Goal: Task Accomplishment & Management: Manage account settings

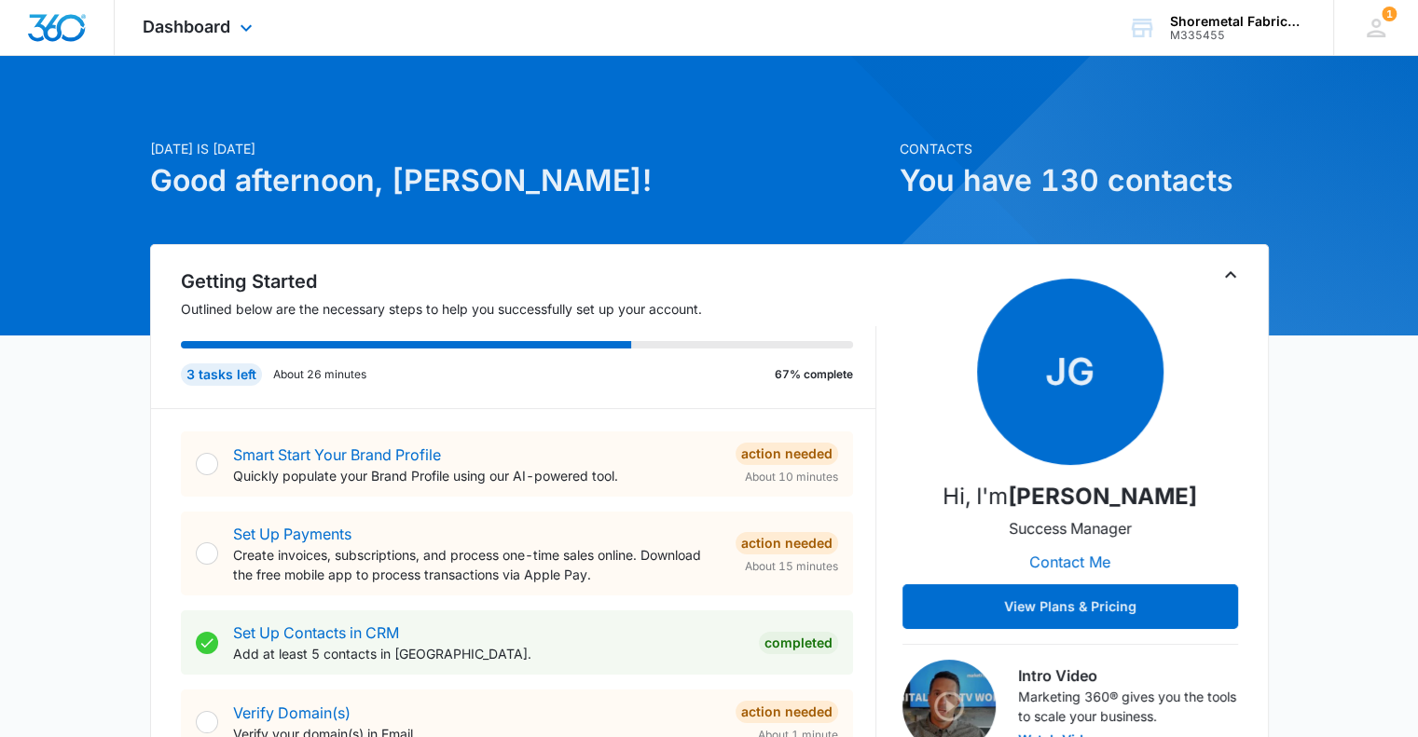
click at [240, 17] on icon at bounding box center [246, 28] width 22 height 22
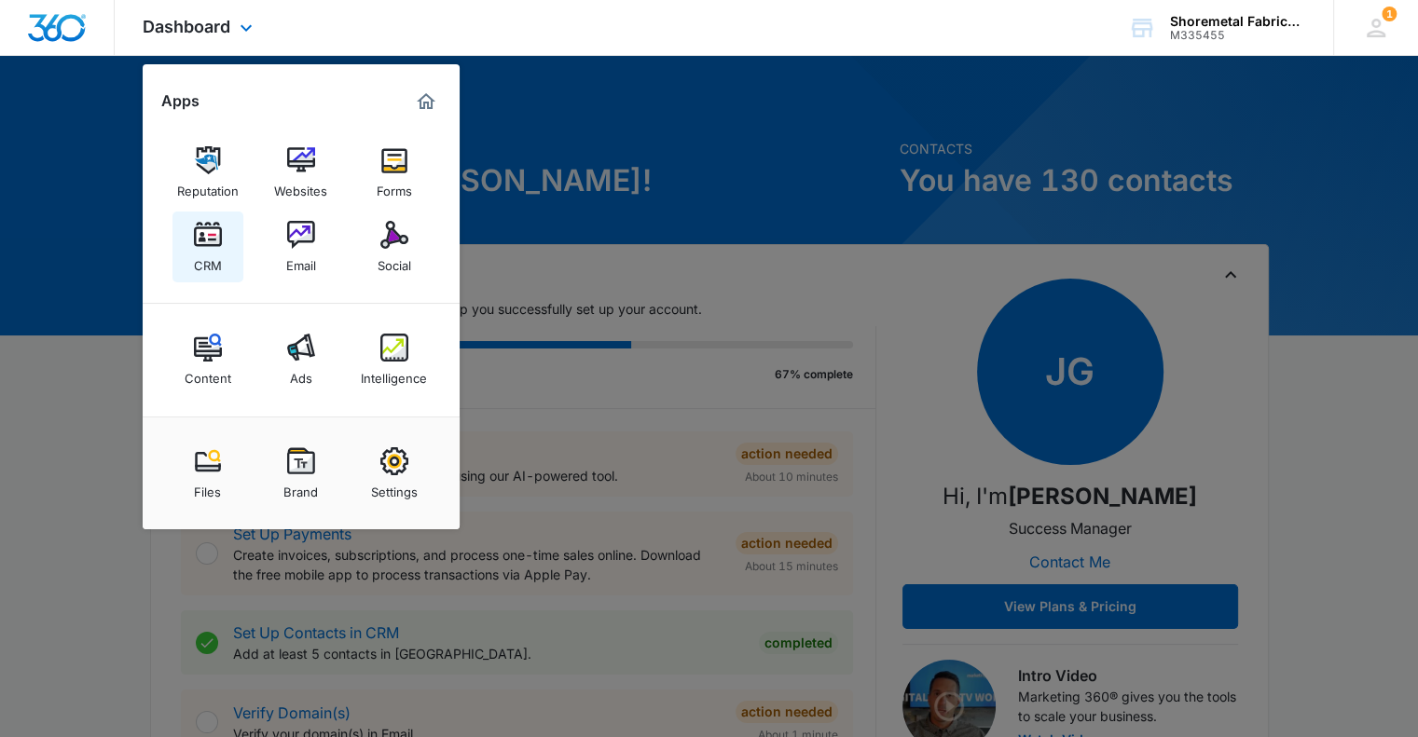
click at [210, 239] on img at bounding box center [208, 235] width 28 height 28
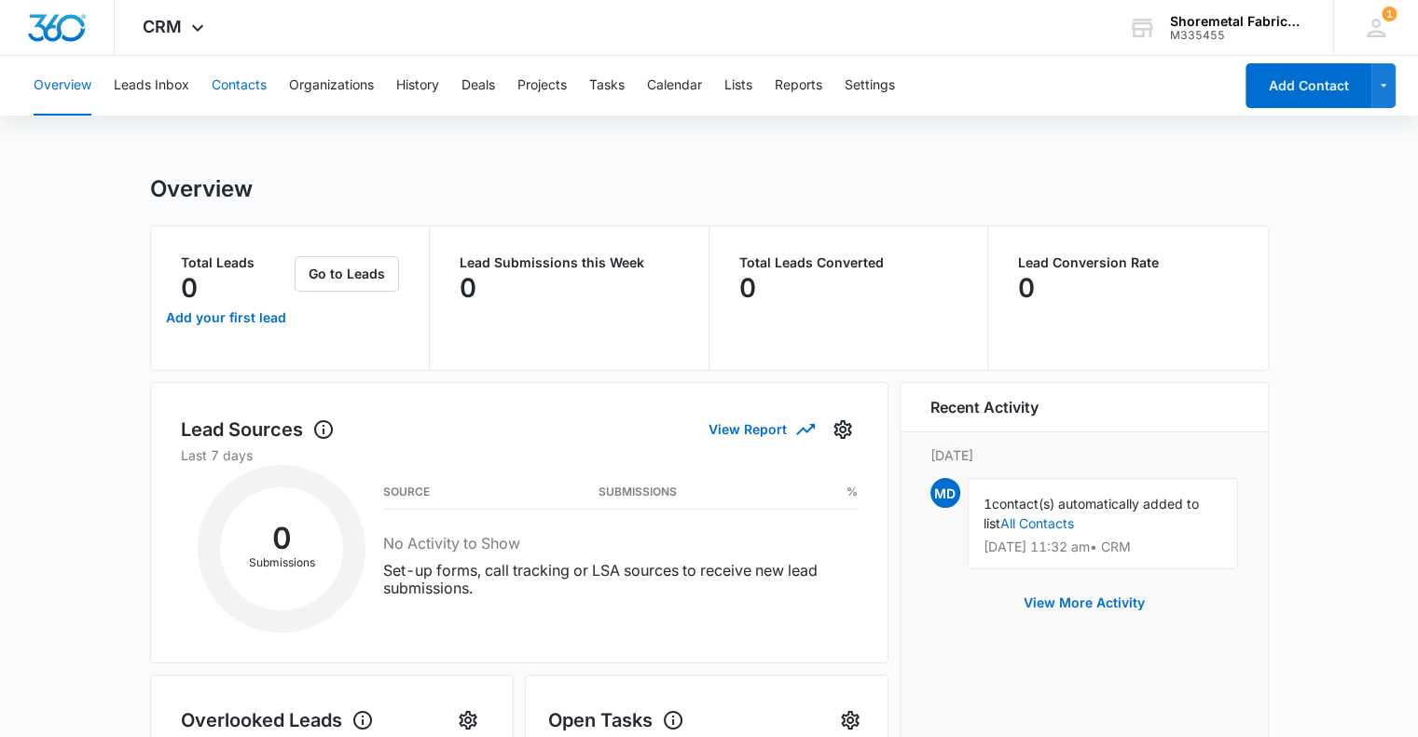
click at [236, 89] on button "Contacts" at bounding box center [239, 86] width 55 height 60
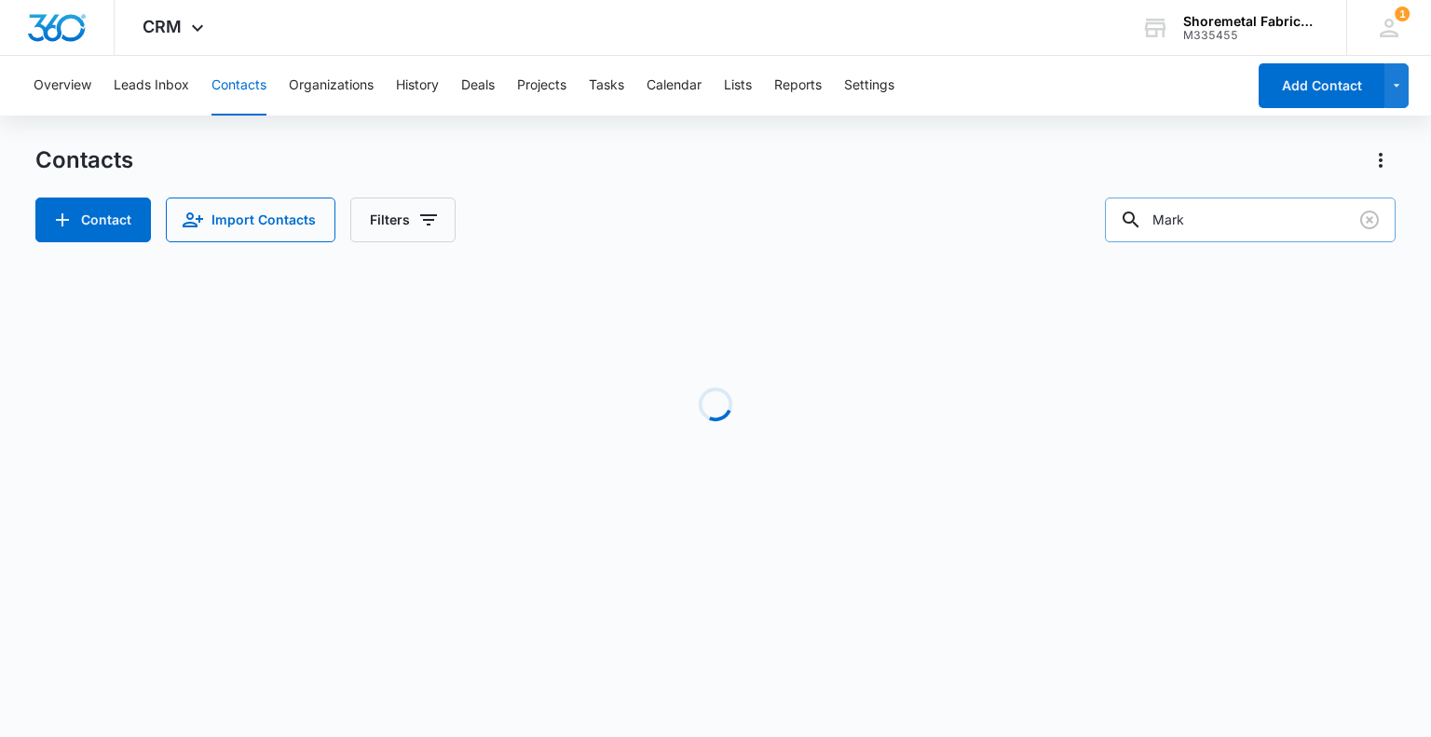
click at [1224, 220] on input "Mark" at bounding box center [1250, 220] width 291 height 45
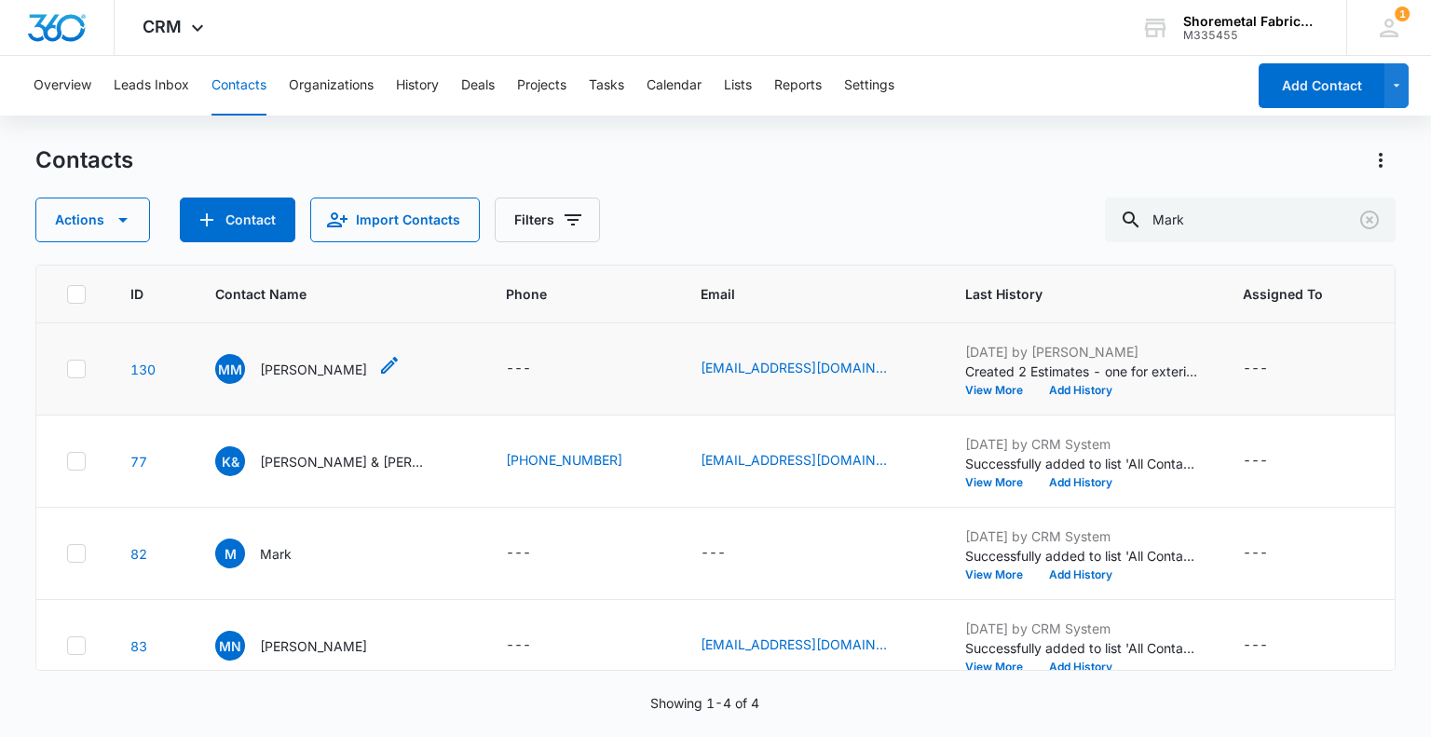
click at [287, 362] on p "[PERSON_NAME]" at bounding box center [313, 370] width 107 height 20
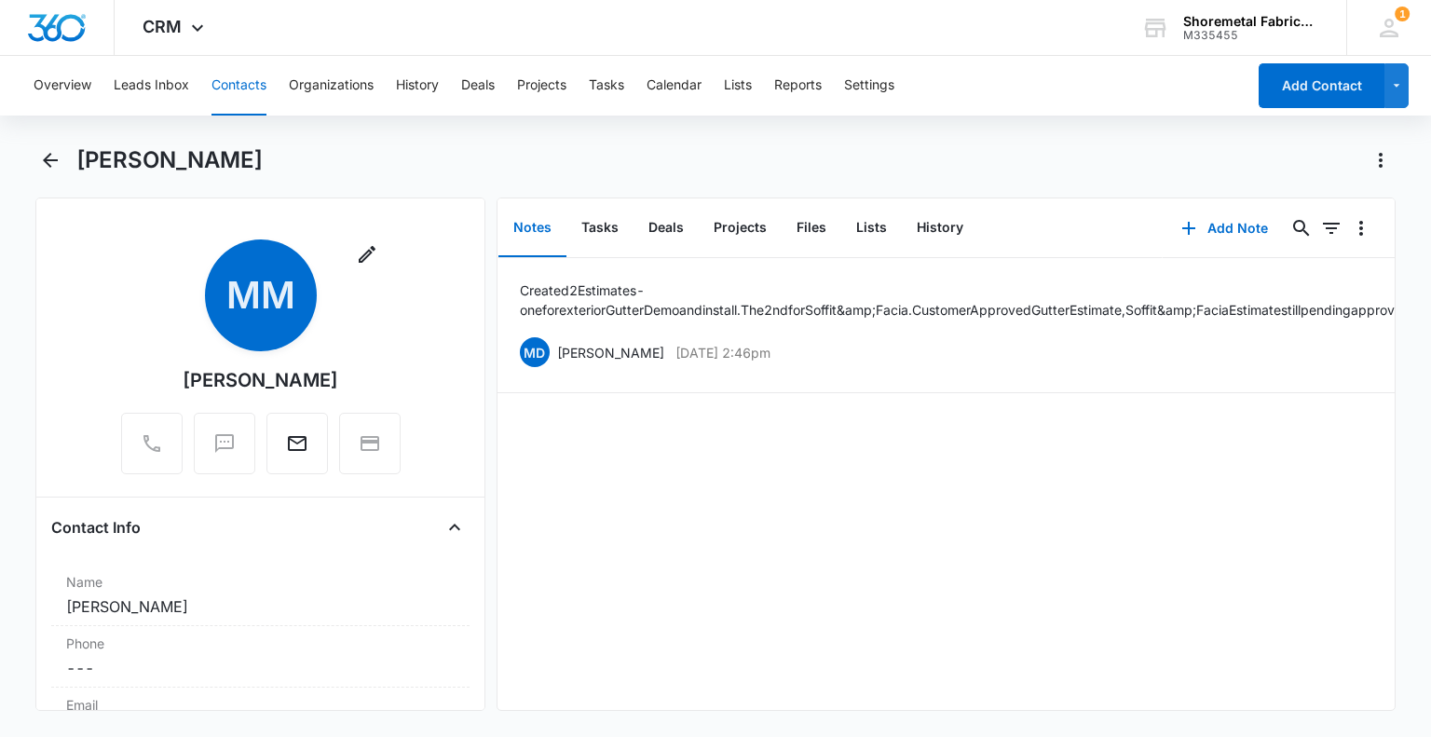
scroll to position [186, 0]
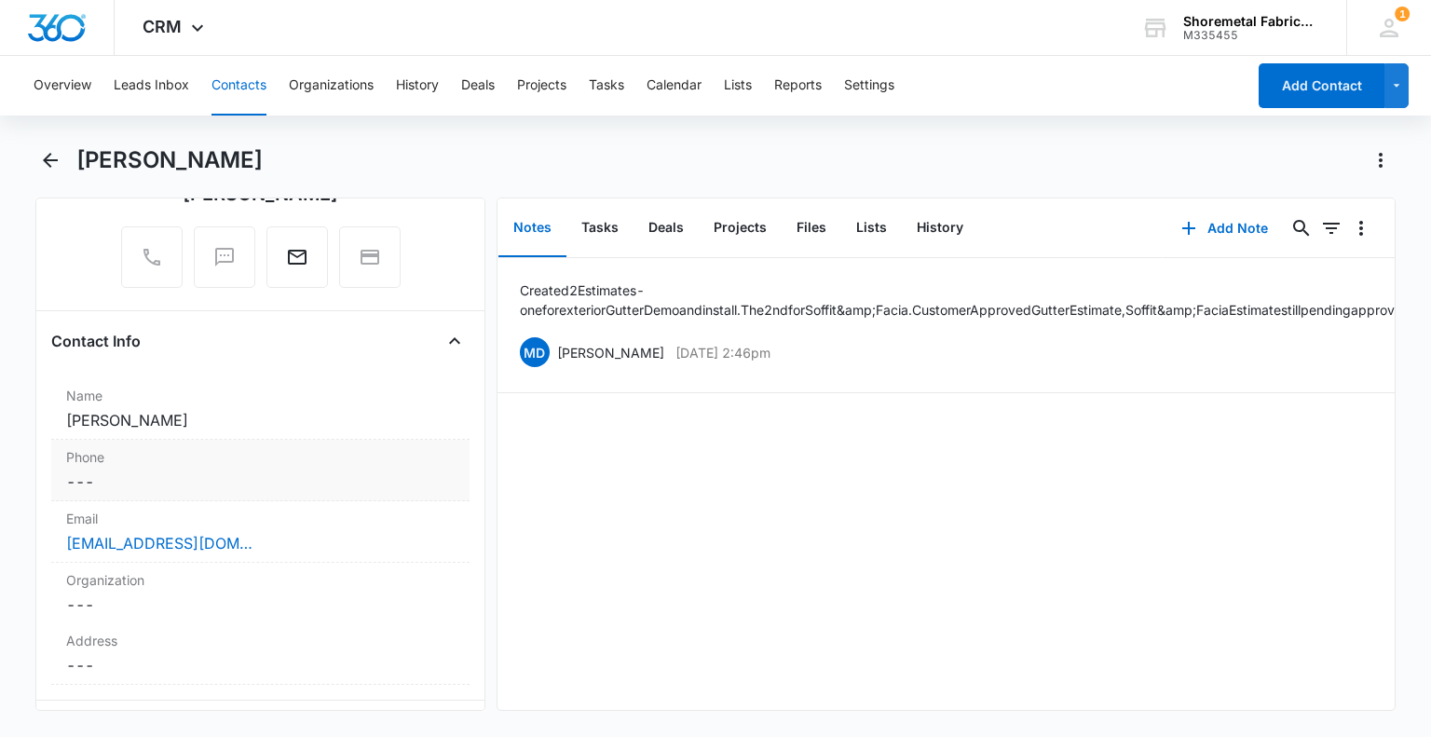
click at [214, 473] on dd "Cancel Save Changes ---" at bounding box center [260, 482] width 388 height 22
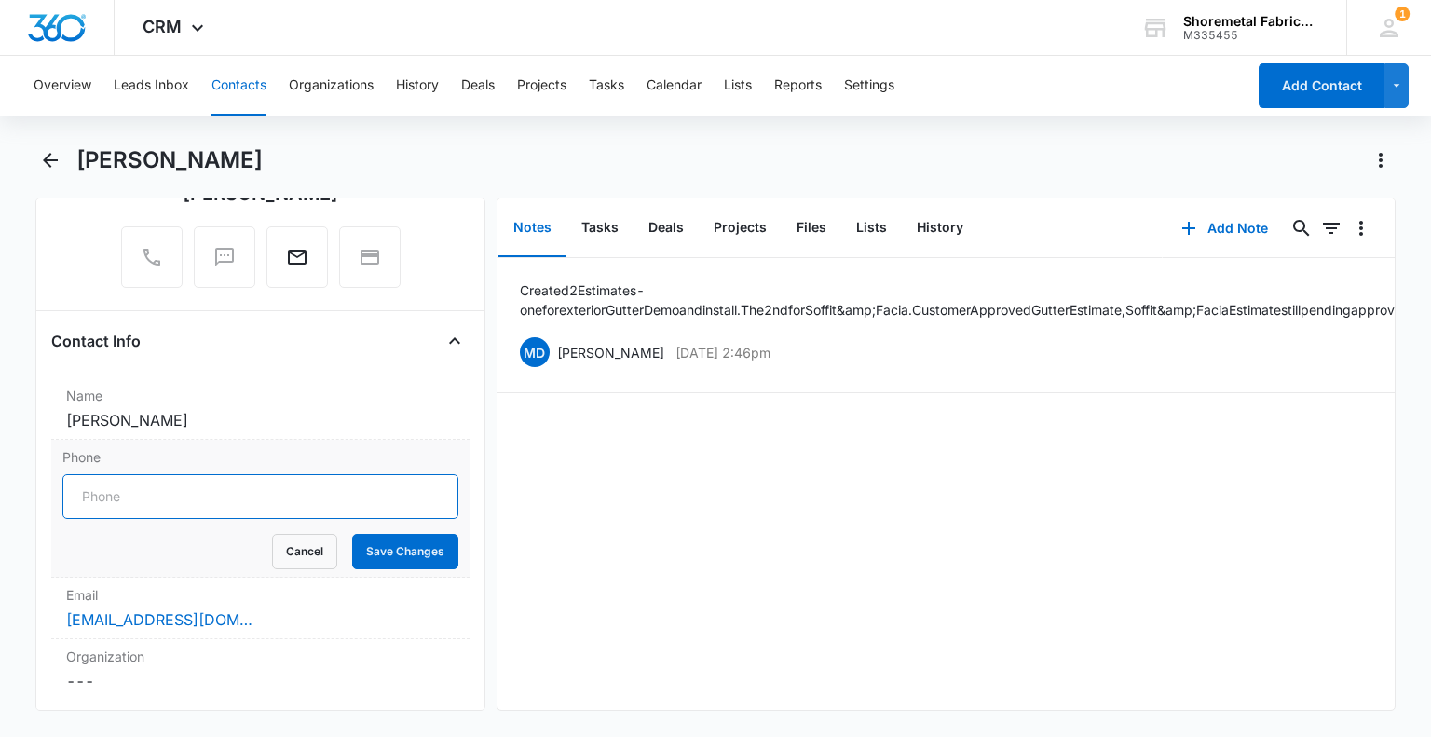
click at [306, 488] on input "Phone" at bounding box center [259, 496] width 395 height 45
type input "[PHONE_NUMBER]"
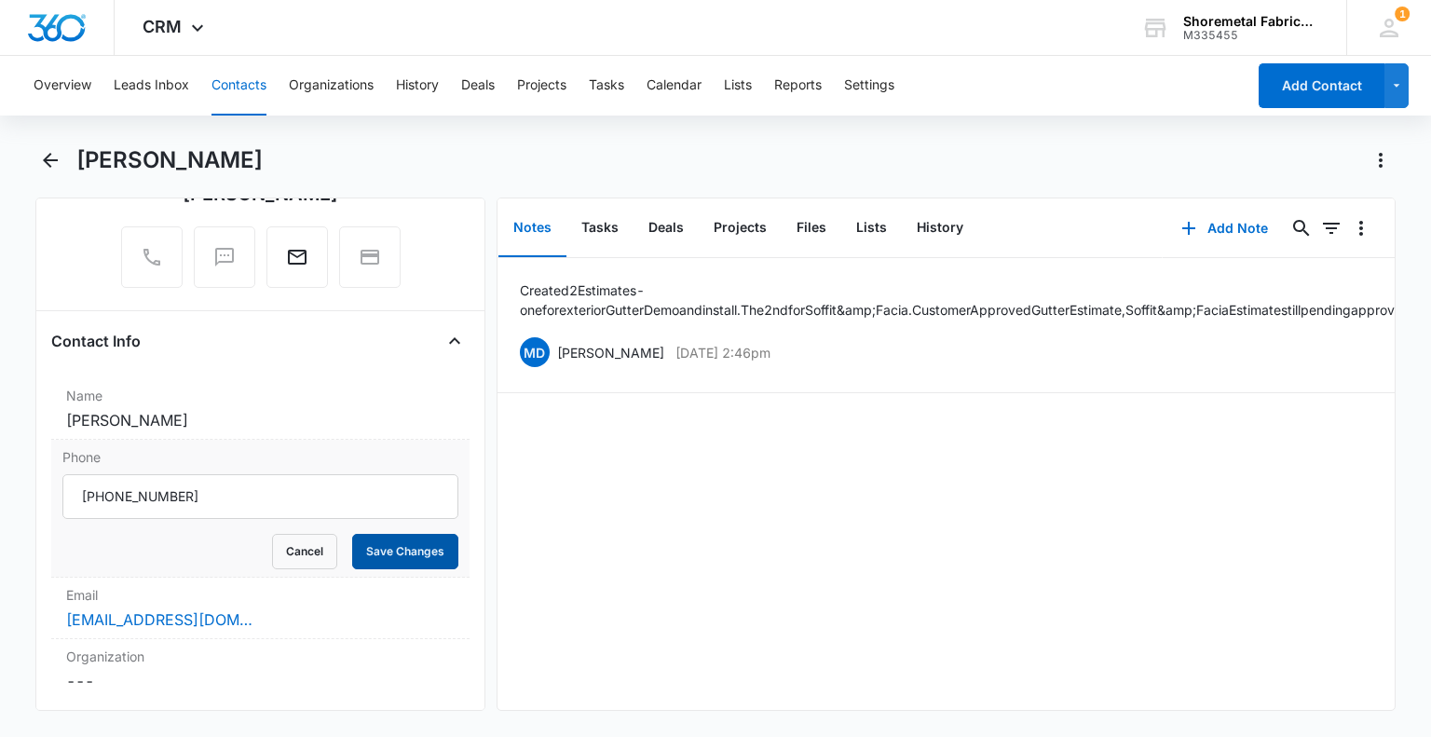
click at [402, 543] on button "Save Changes" at bounding box center [405, 551] width 106 height 35
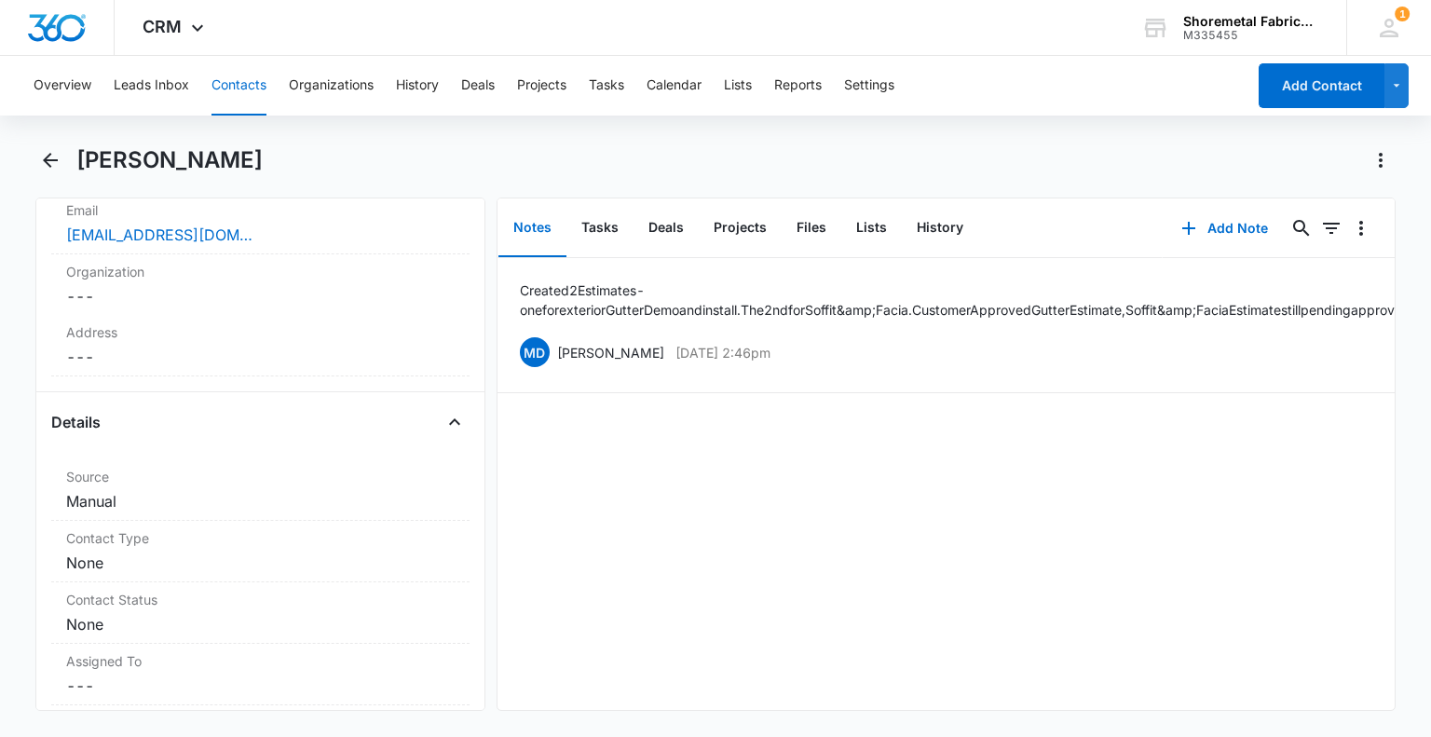
scroll to position [523, 0]
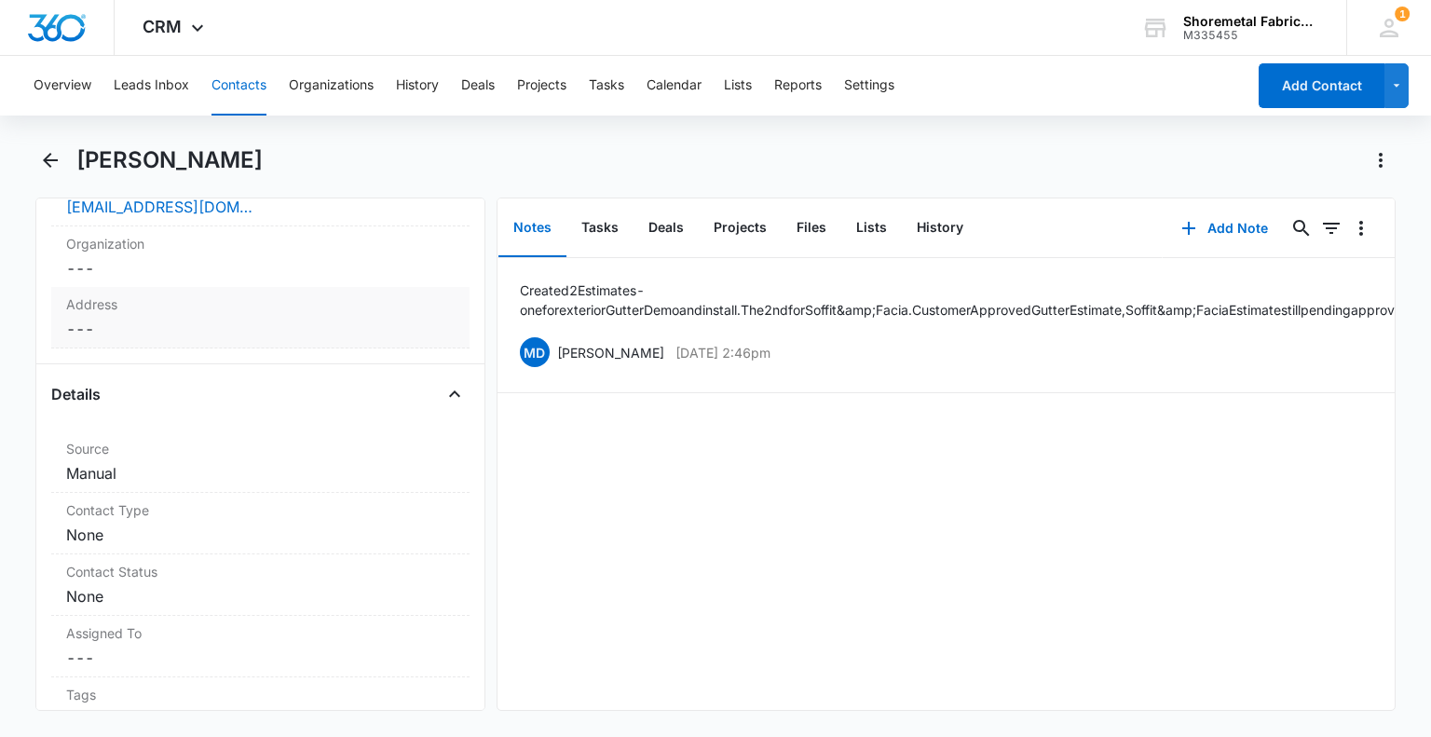
click at [183, 331] on dd "Cancel Save Changes ---" at bounding box center [260, 329] width 388 height 22
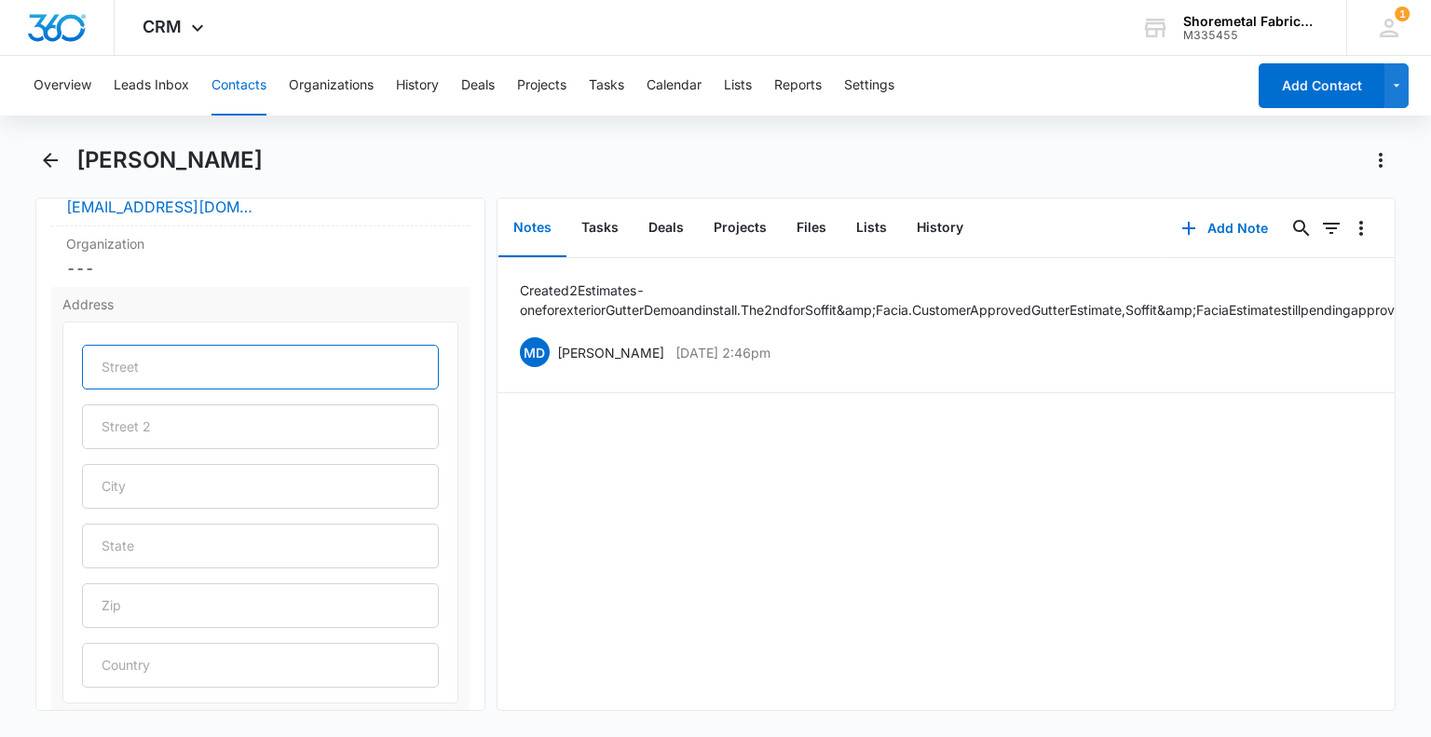
click at [276, 350] on input "text" at bounding box center [260, 367] width 356 height 45
paste input "[STREET_ADDRESS]"
drag, startPoint x: 344, startPoint y: 373, endPoint x: 246, endPoint y: 376, distance: 97.9
click at [246, 376] on input "[STREET_ADDRESS]" at bounding box center [260, 367] width 356 height 45
click at [325, 370] on input "[STREET_ADDRESS]" at bounding box center [260, 367] width 356 height 45
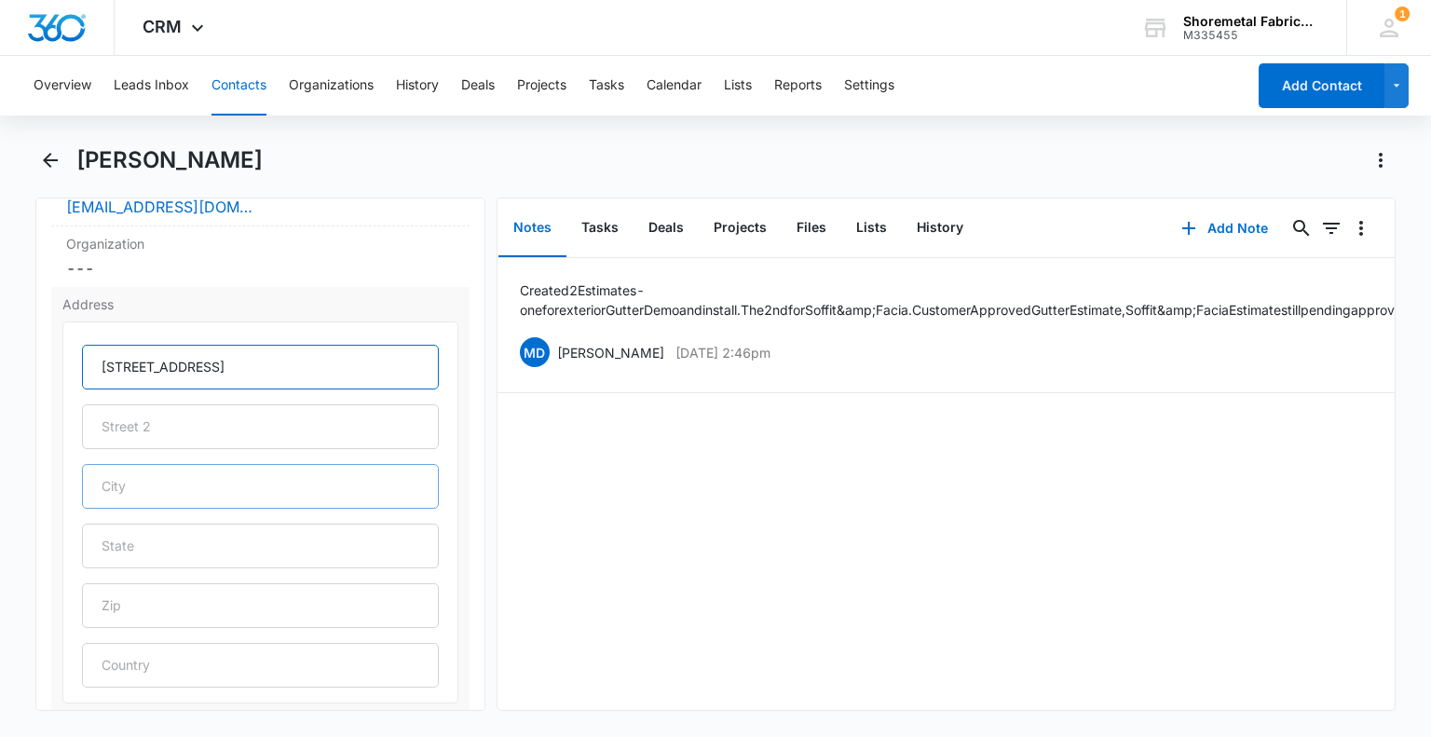
type input "[STREET_ADDRESS]"
click at [218, 500] on input "text" at bounding box center [260, 486] width 356 height 45
type input "[GEOGRAPHIC_DATA]"
type input "DE"
type input "19904"
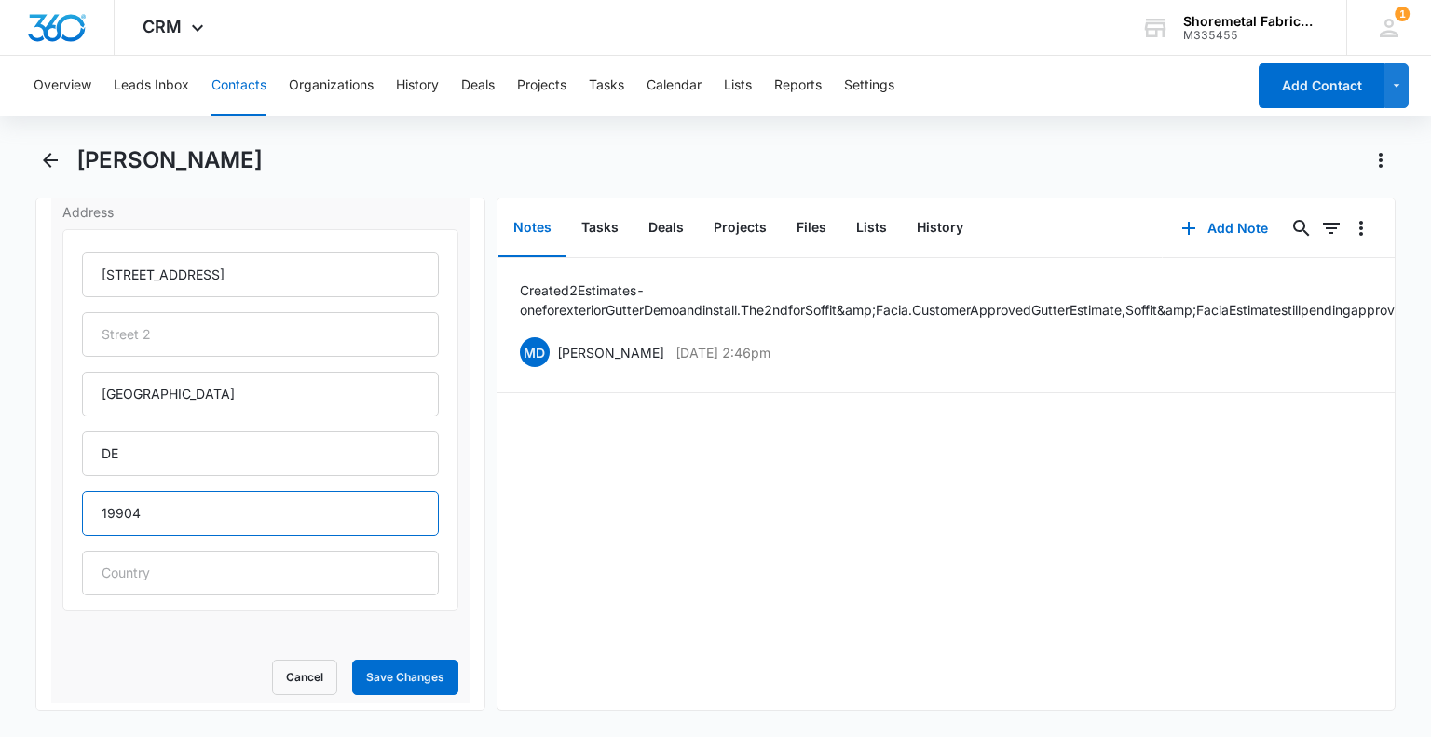
scroll to position [802, 0]
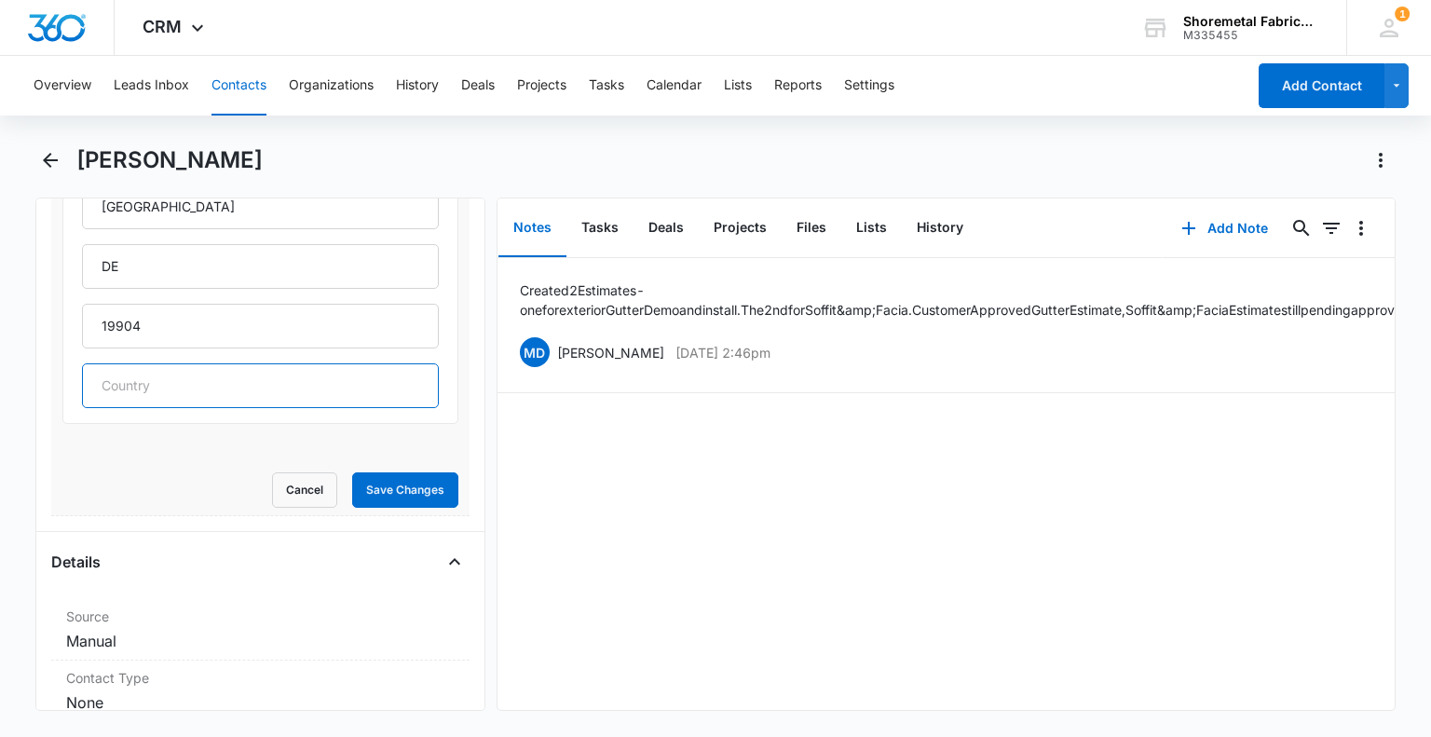
click at [322, 385] on input "text" at bounding box center [260, 385] width 356 height 45
type input "[GEOGRAPHIC_DATA]"
click at [405, 487] on button "Save Changes" at bounding box center [405, 490] width 106 height 35
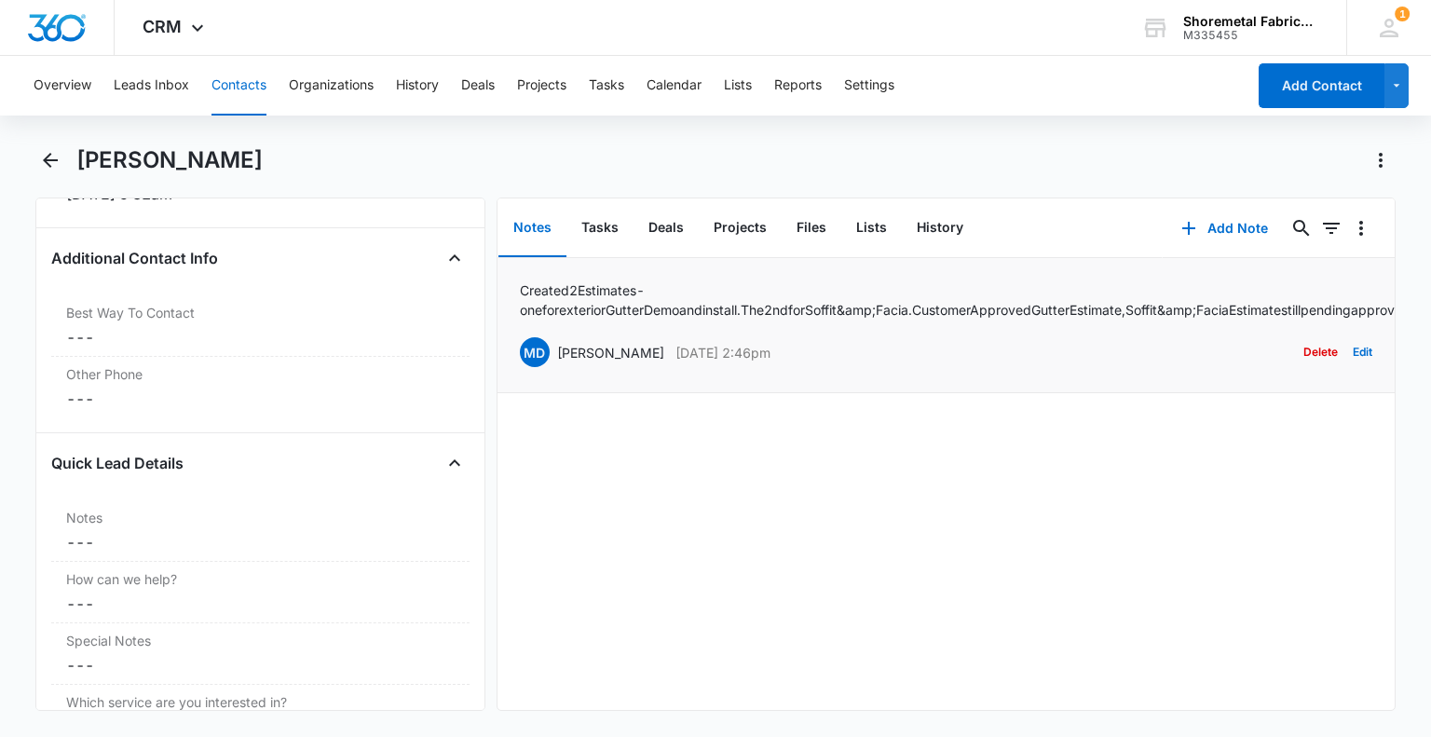
scroll to position [1244, 0]
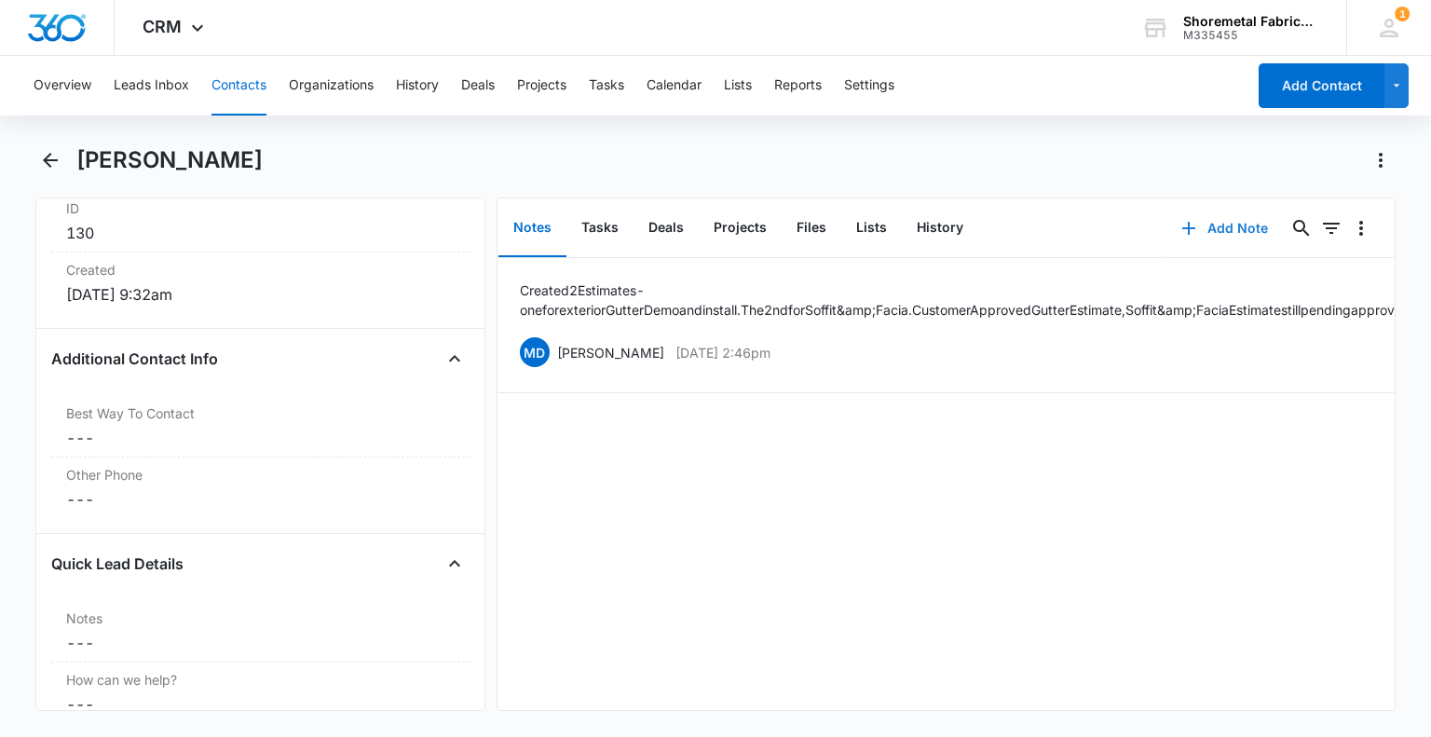
click at [1204, 232] on button "Add Note" at bounding box center [1225, 228] width 124 height 45
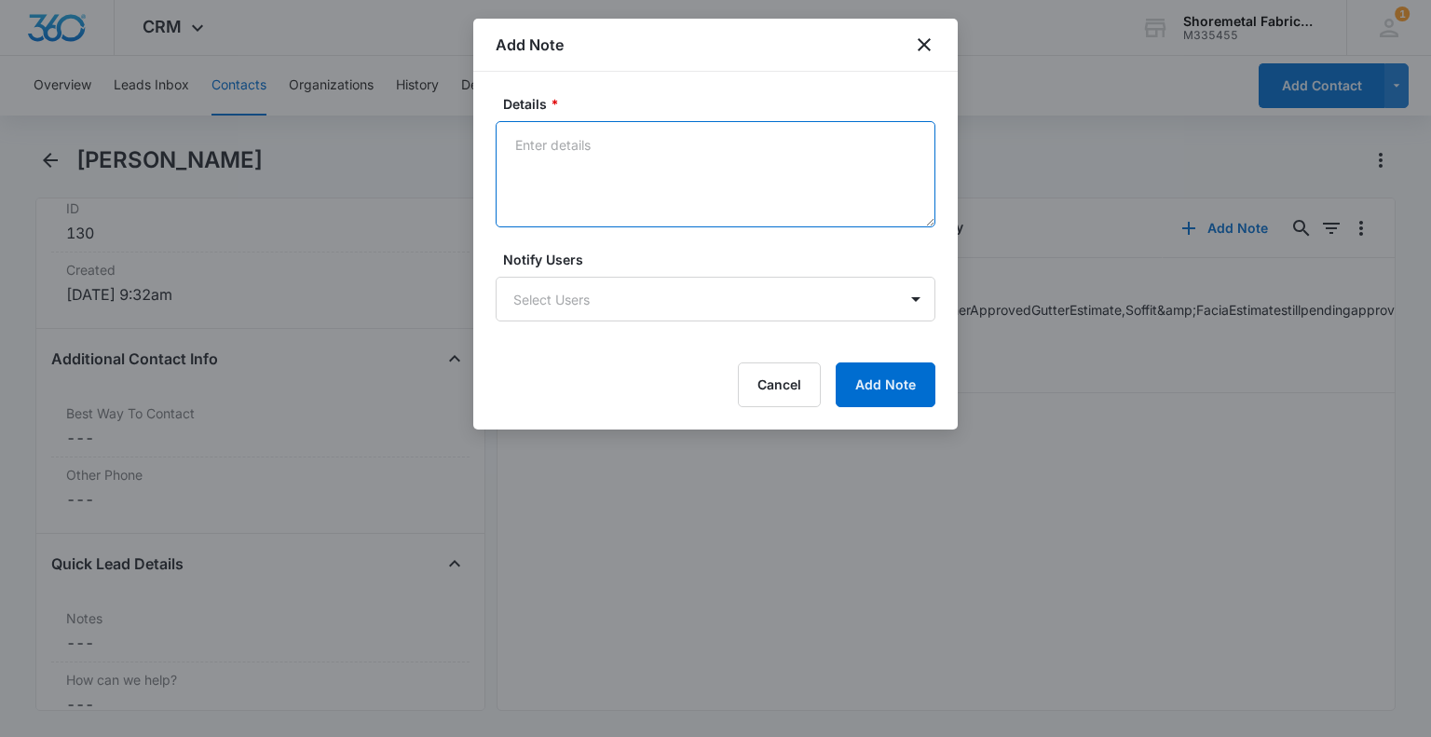
click at [829, 134] on textarea "Details *" at bounding box center [716, 174] width 440 height 106
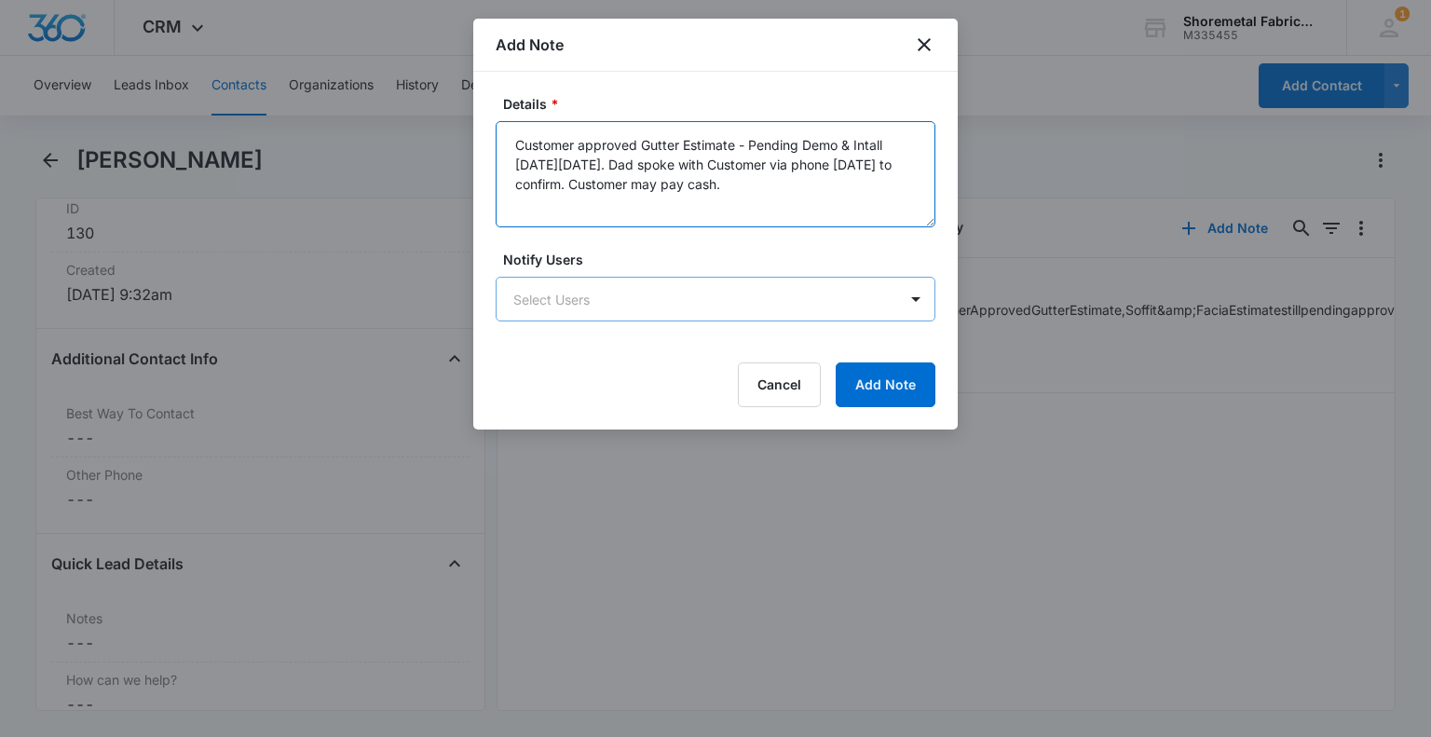
type textarea "Customer approved Gutter Estimate - Pending Demo & Intall [DATE][DATE]. Dad spo…"
click at [911, 379] on button "Add Note" at bounding box center [886, 385] width 100 height 45
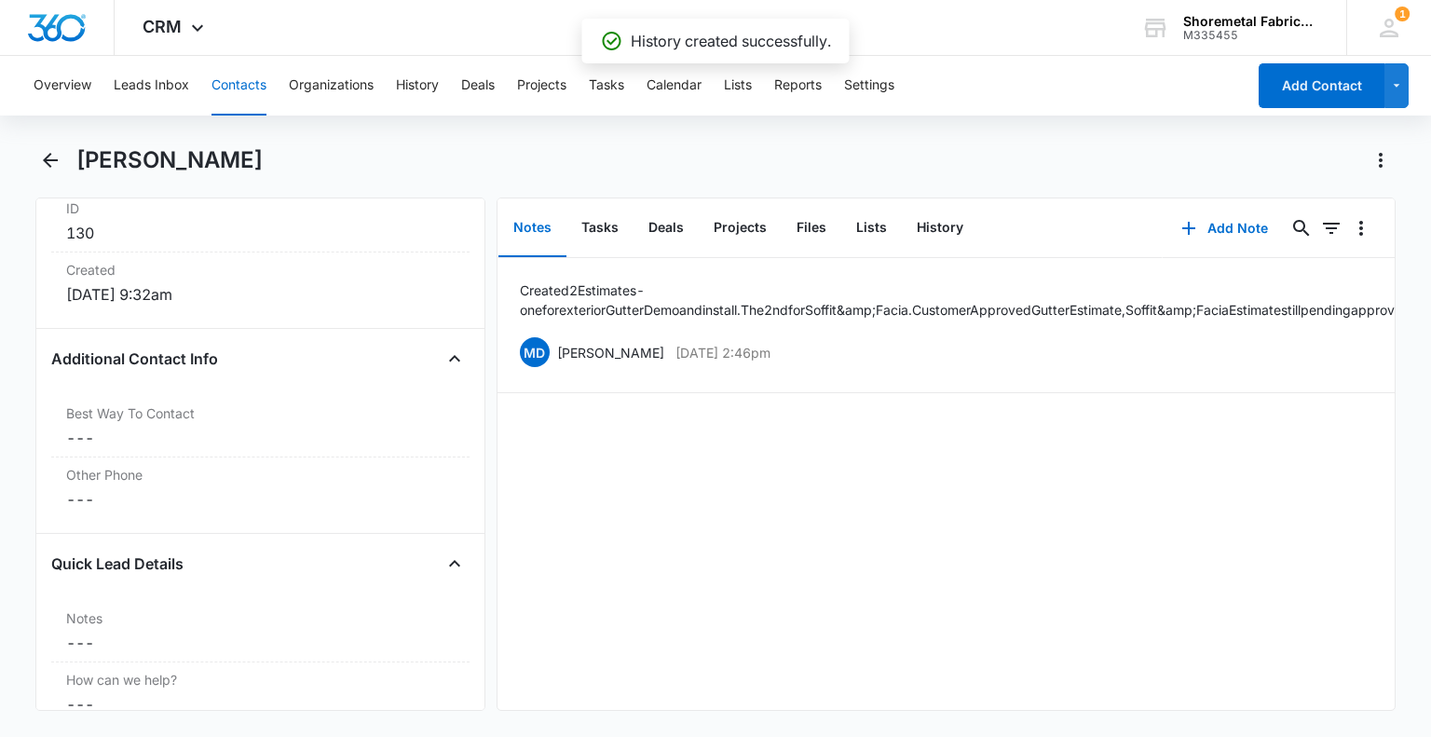
drag, startPoint x: 869, startPoint y: 147, endPoint x: 752, endPoint y: 476, distance: 349.0
click at [801, 499] on div "Created 2 Estimates - one for exterior Gutter Demo and install. The 2nd for Sof…" at bounding box center [946, 484] width 897 height 452
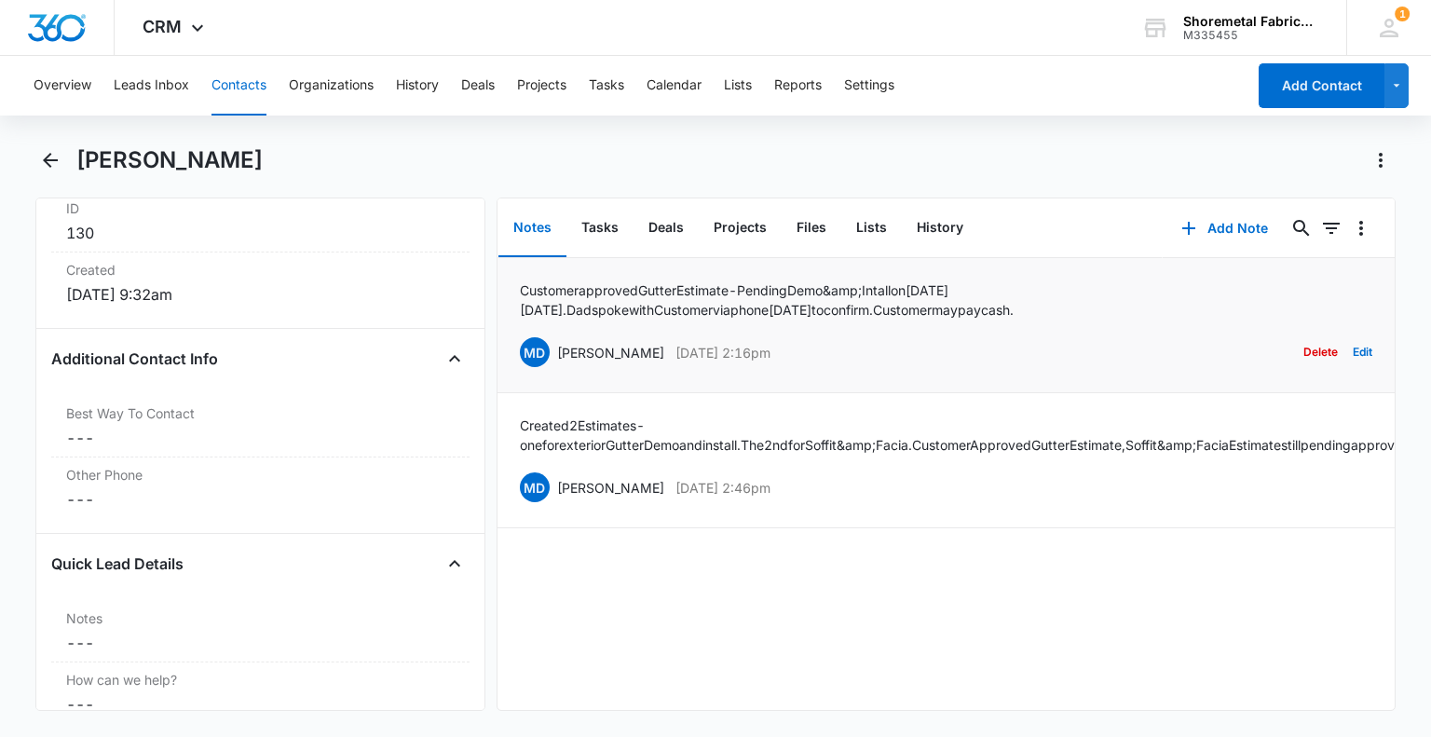
click at [1359, 350] on li "Customer approved Gutter Estimate - Pending Demo &amp; Intall [DATE][DATE]. Dad…" at bounding box center [946, 325] width 897 height 135
click at [1353, 349] on button "Edit" at bounding box center [1363, 352] width 20 height 35
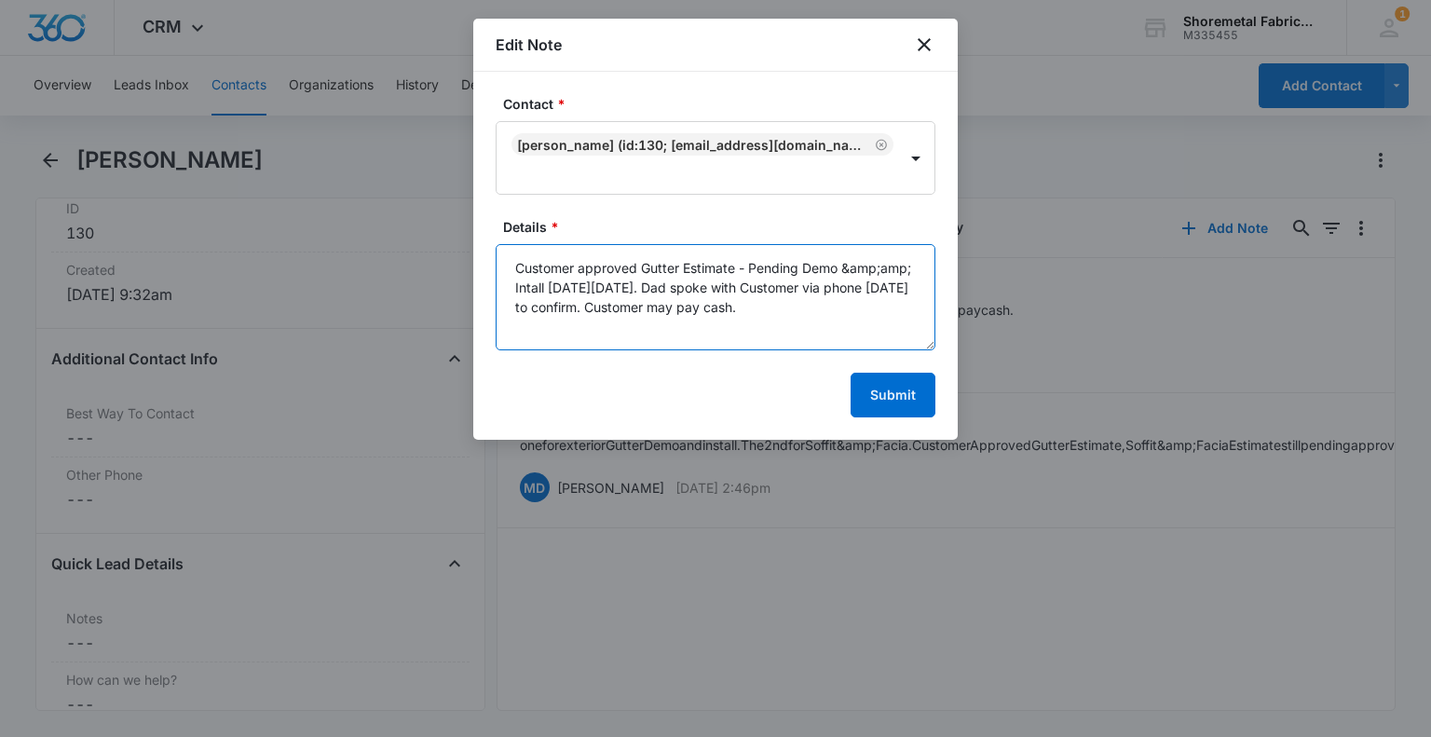
drag, startPoint x: 911, startPoint y: 240, endPoint x: 842, endPoint y: 241, distance: 69.0
click at [842, 244] on textarea "Customer approved Gutter Estimate - Pending Demo &amp;amp; Intall [DATE][DATE].…" at bounding box center [716, 297] width 440 height 106
type textarea "Customer approved Gutter Estimate - Pending Demo and Install [DATE][DATE]. Dad …"
click at [881, 373] on button "Submit" at bounding box center [893, 395] width 85 height 45
